Goal: Check status: Check status

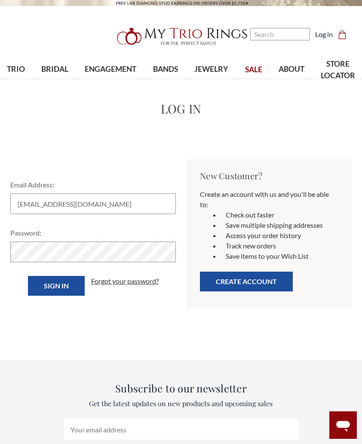
type input "[EMAIL_ADDRESS][DOMAIN_NAME]"
click at [55, 286] on input "Sign in" at bounding box center [56, 286] width 57 height 20
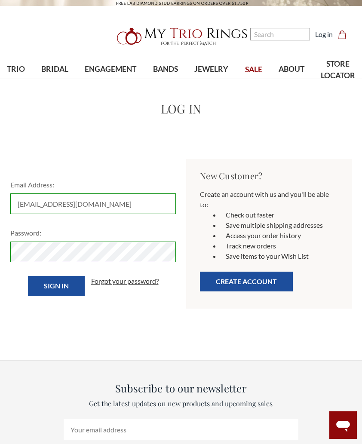
click at [73, 278] on input "Sign in" at bounding box center [56, 286] width 57 height 20
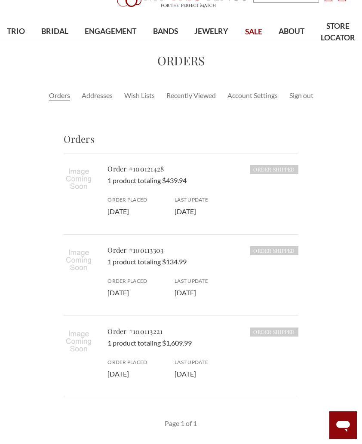
scroll to position [37, 0]
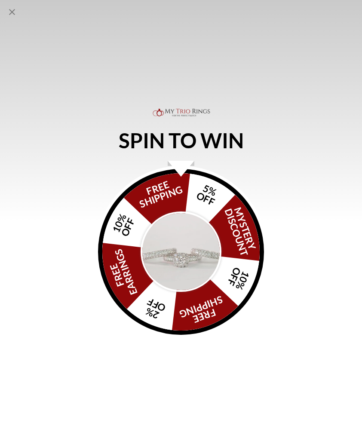
click at [7, 10] on icon "Close popup" at bounding box center [12, 12] width 10 height 10
select select "US"
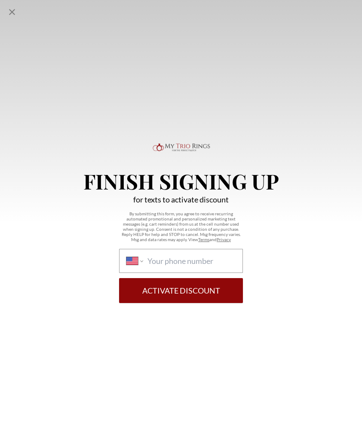
scroll to position [14, 0]
click at [15, 10] on icon "Close popup" at bounding box center [12, 12] width 10 height 10
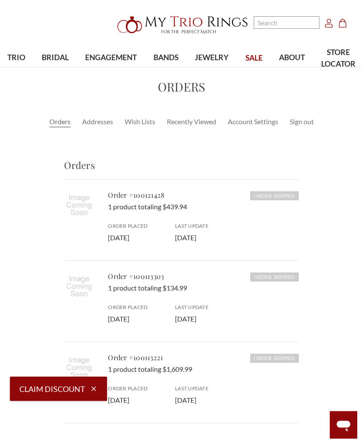
scroll to position [12, 0]
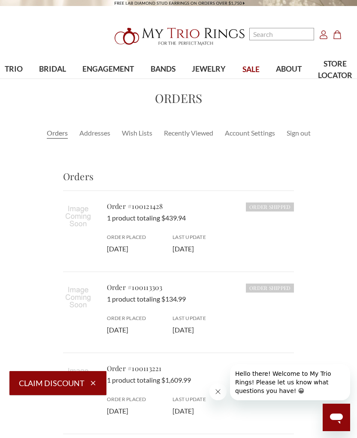
click at [323, 34] on use "Account" at bounding box center [324, 34] width 8 height 9
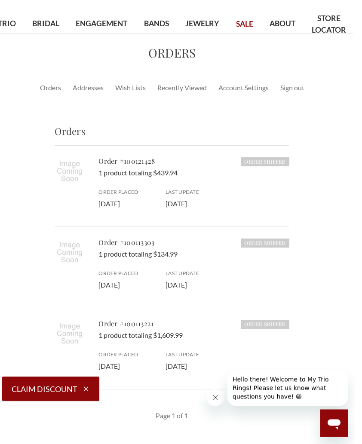
scroll to position [0, 3]
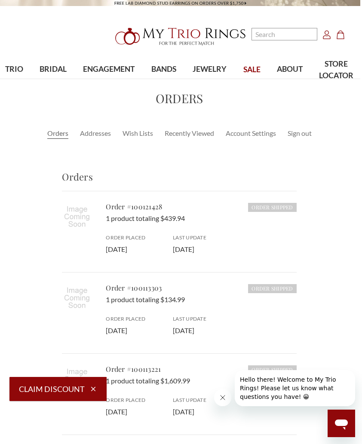
click at [324, 30] on icon "Account Account" at bounding box center [326, 34] width 9 height 9
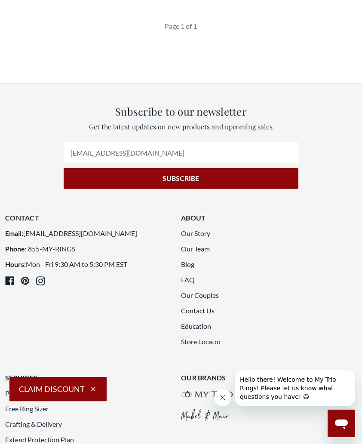
scroll to position [437, 0]
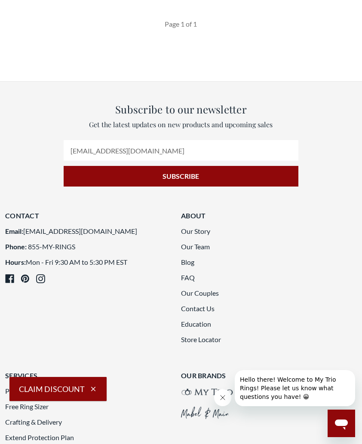
click at [206, 307] on link "Contact Us" at bounding box center [197, 308] width 33 height 8
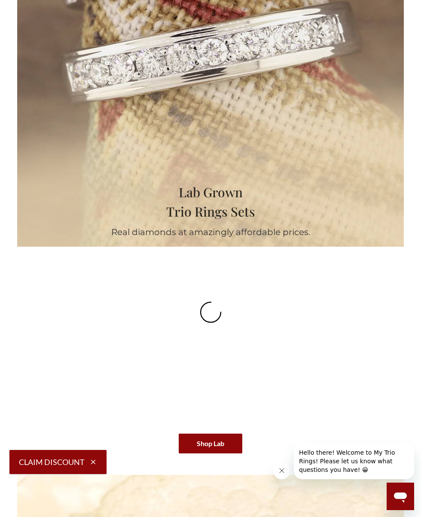
scroll to position [1659, 0]
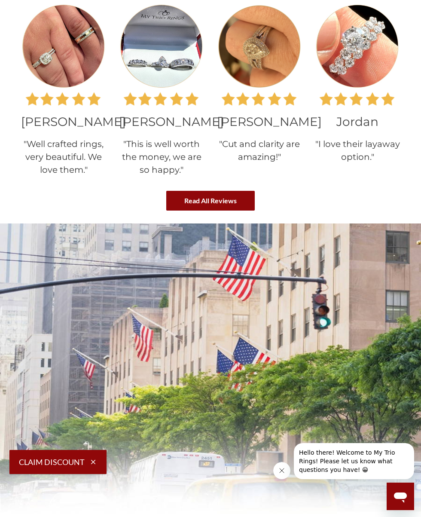
select select "US"
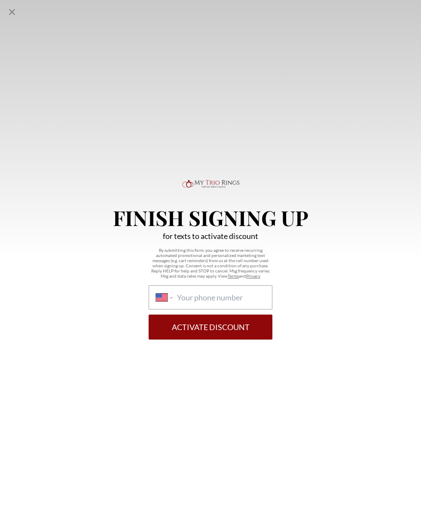
click at [8, 16] on icon "Close popup" at bounding box center [12, 12] width 10 height 10
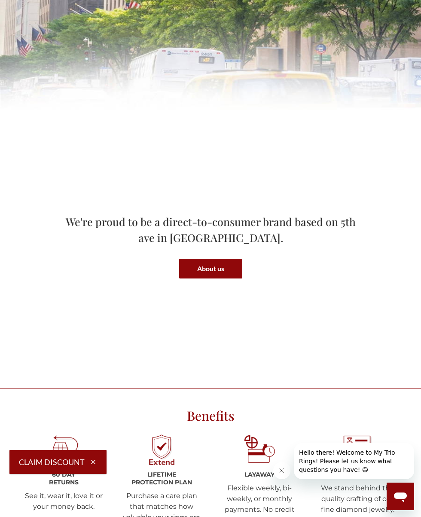
scroll to position [2059, 0]
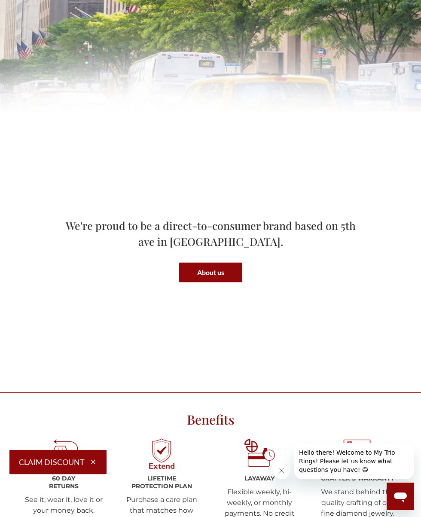
click at [223, 274] on link "About us" at bounding box center [210, 272] width 63 height 20
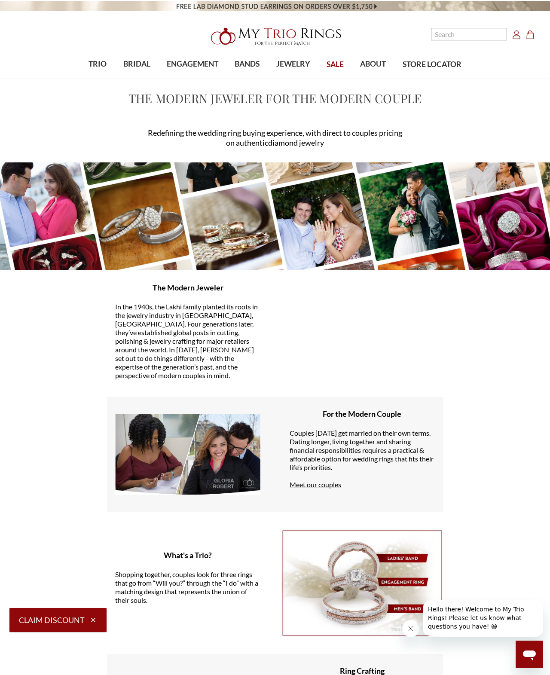
click at [333, 64] on span "SALE" at bounding box center [334, 64] width 17 height 11
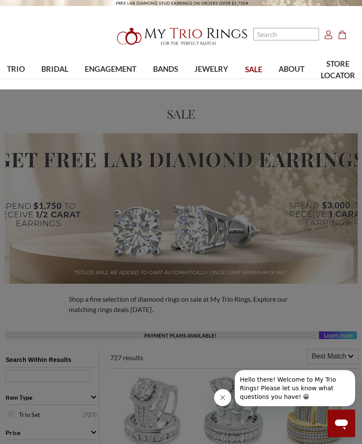
click at [295, 73] on span "ABOUT" at bounding box center [291, 69] width 26 height 11
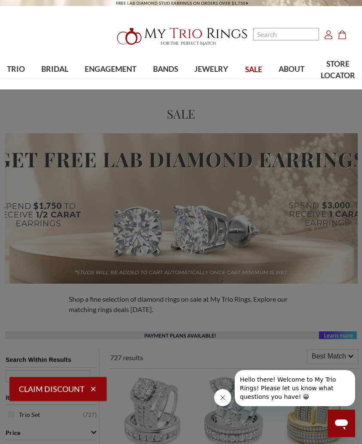
click at [132, 154] on span "Extend Protection" at bounding box center [135, 156] width 73 height 10
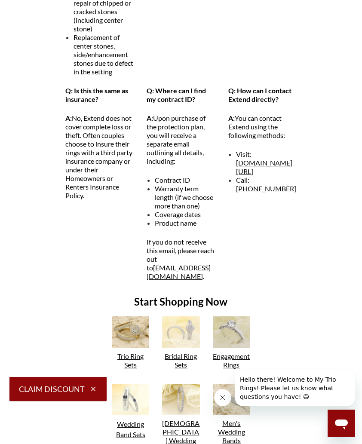
scroll to position [1184, 0]
click at [245, 175] on link "[DOMAIN_NAME][URL]" at bounding box center [264, 166] width 56 height 17
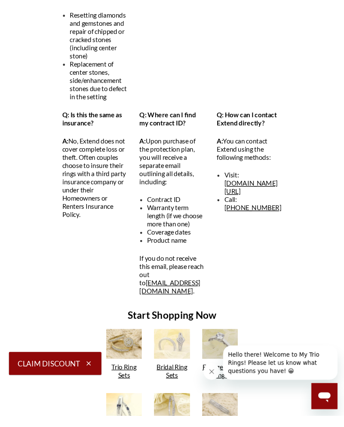
scroll to position [977, 0]
